Goal: Find specific page/section: Find specific page/section

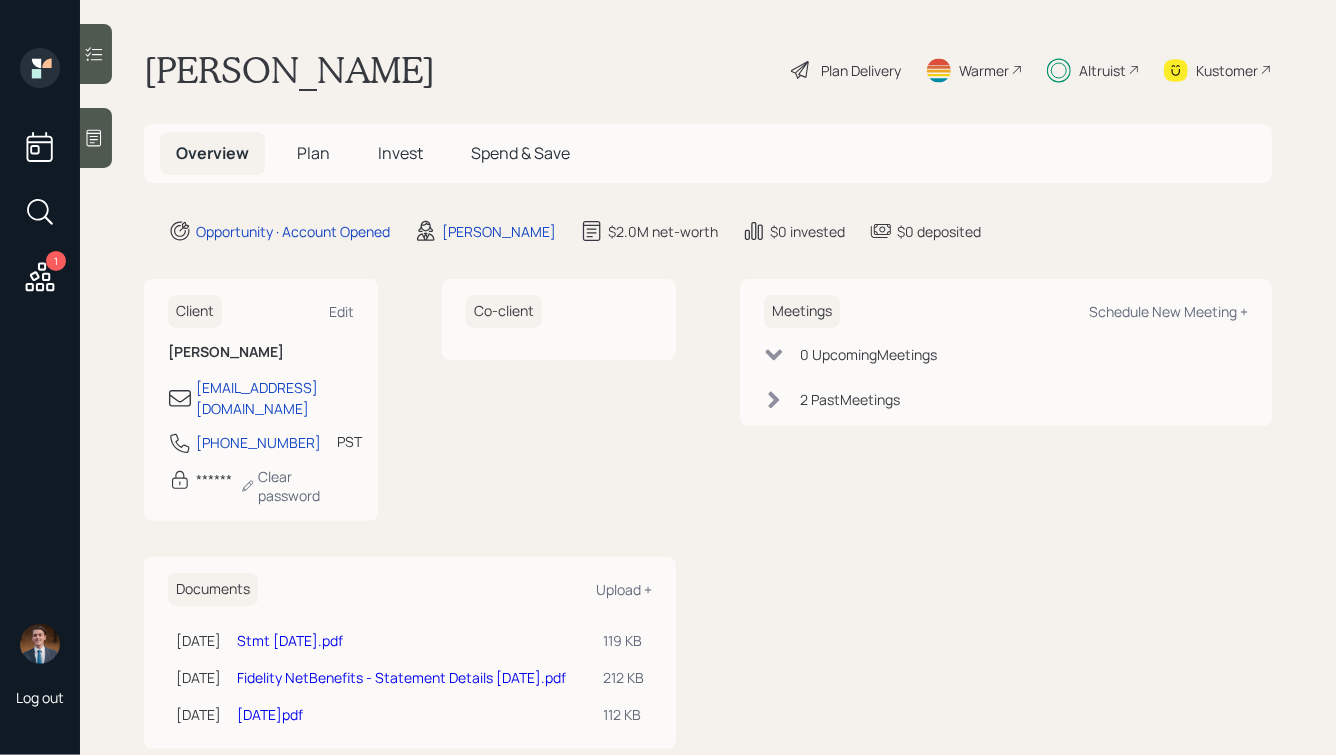
scroll to position [44, 0]
